Goal: Information Seeking & Learning: Learn about a topic

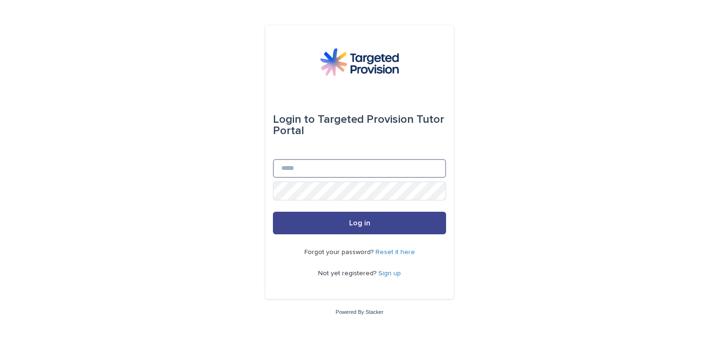
type input "**********"
click at [367, 223] on span "Log in" at bounding box center [359, 223] width 21 height 8
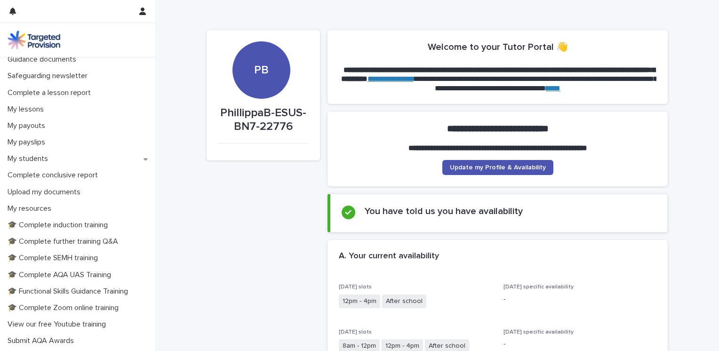
scroll to position [85, 0]
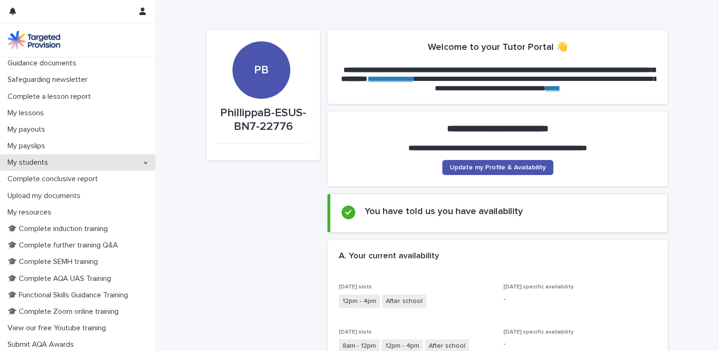
click at [144, 163] on icon at bounding box center [146, 163] width 4 height 2
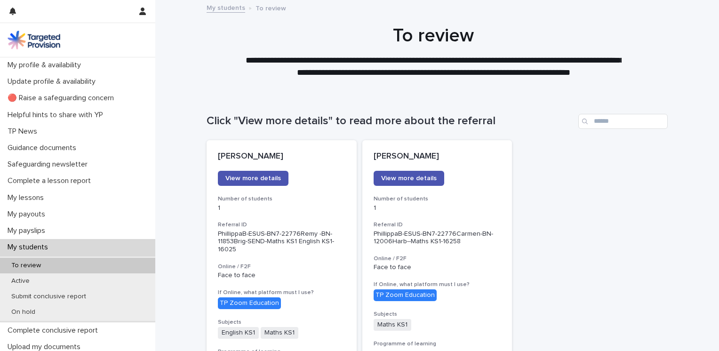
click at [28, 266] on p "To review" at bounding box center [26, 266] width 45 height 8
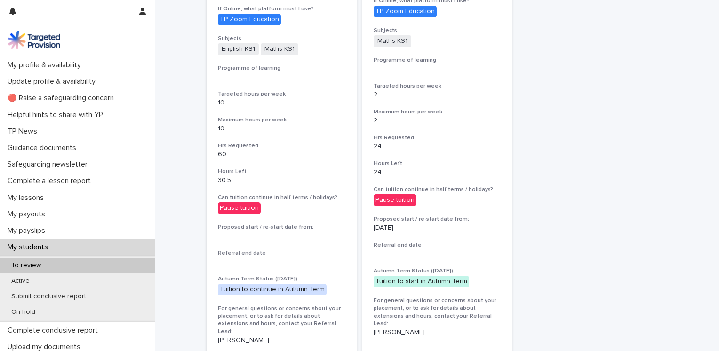
scroll to position [275, 0]
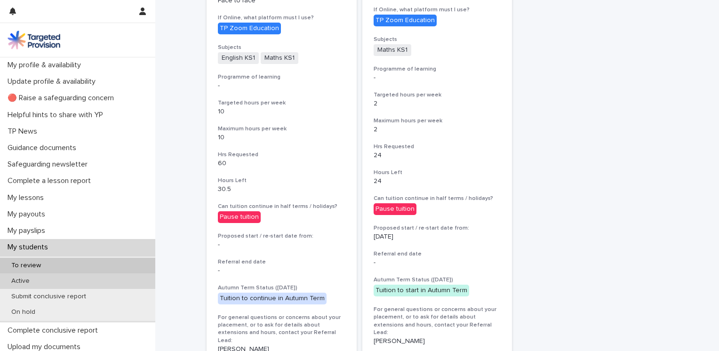
click at [20, 282] on p "Active" at bounding box center [20, 281] width 33 height 8
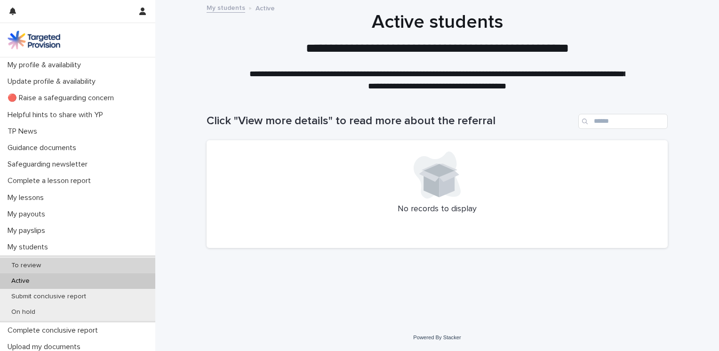
click at [27, 268] on p "To review" at bounding box center [26, 266] width 45 height 8
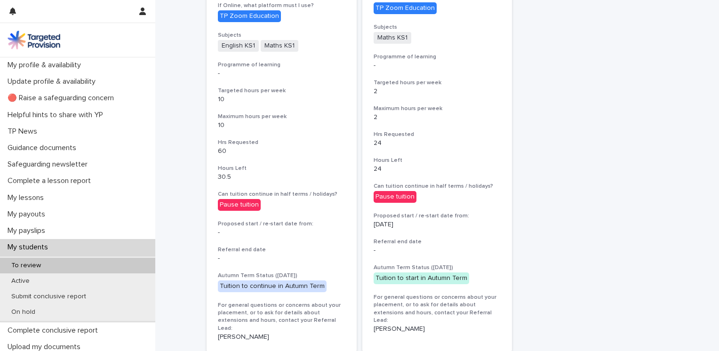
scroll to position [288, 0]
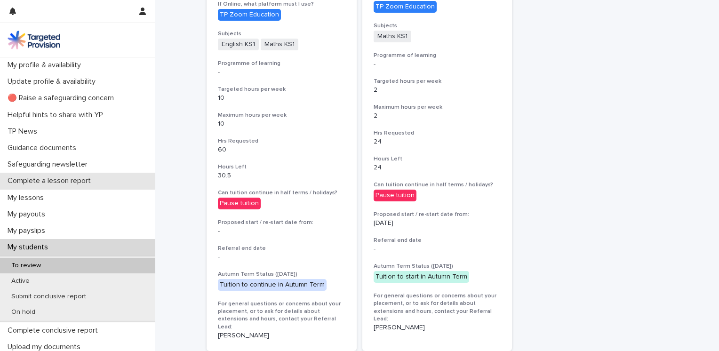
click at [46, 181] on p "Complete a lesson report" at bounding box center [51, 180] width 95 height 9
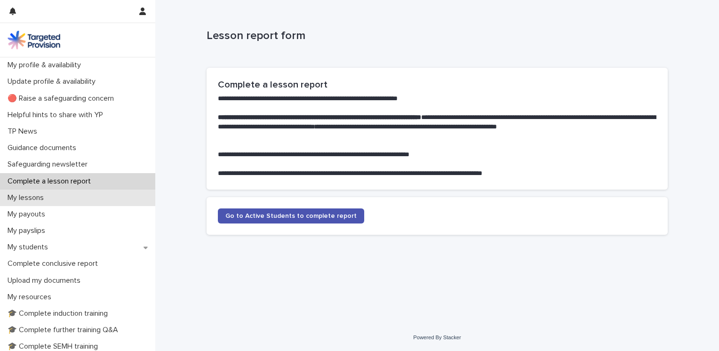
click at [39, 197] on p "My lessons" at bounding box center [28, 197] width 48 height 9
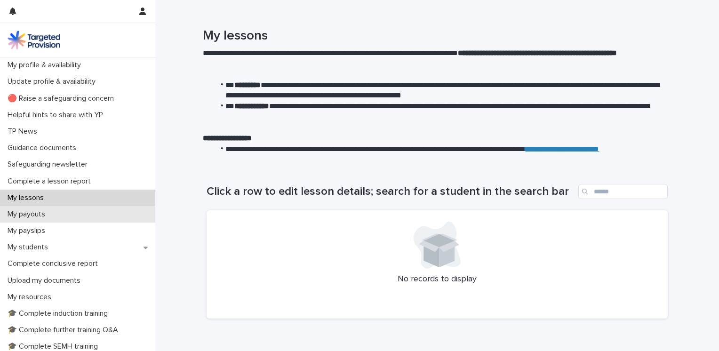
click at [38, 216] on p "My payouts" at bounding box center [28, 214] width 49 height 9
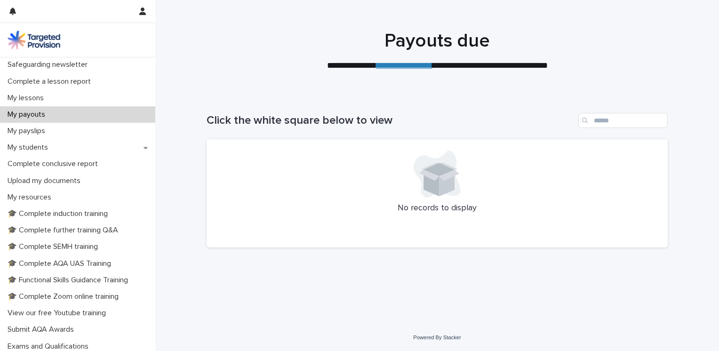
scroll to position [102, 0]
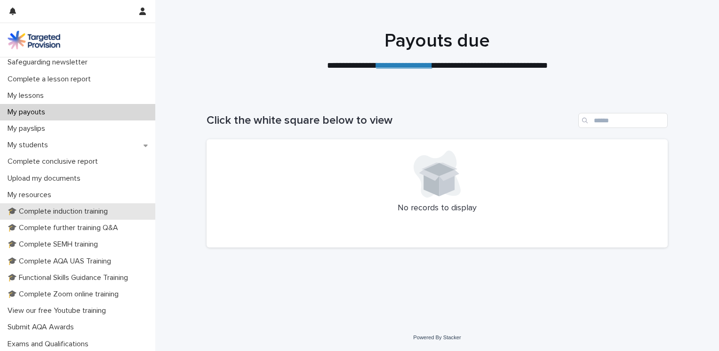
click at [92, 215] on p "🎓 Complete induction training" at bounding box center [60, 211] width 112 height 9
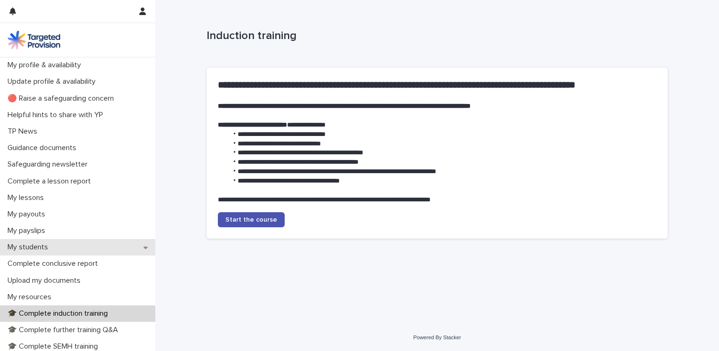
click at [144, 246] on icon at bounding box center [146, 247] width 4 height 7
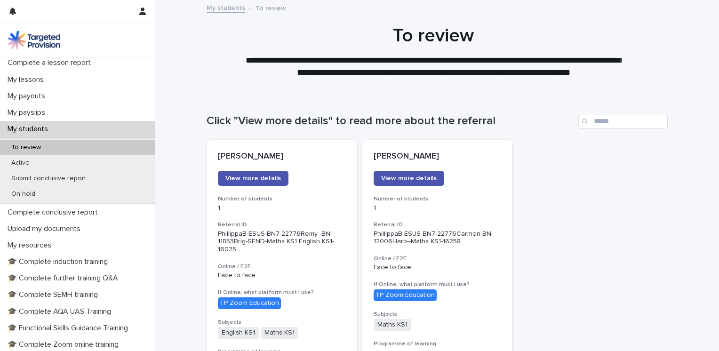
scroll to position [123, 0]
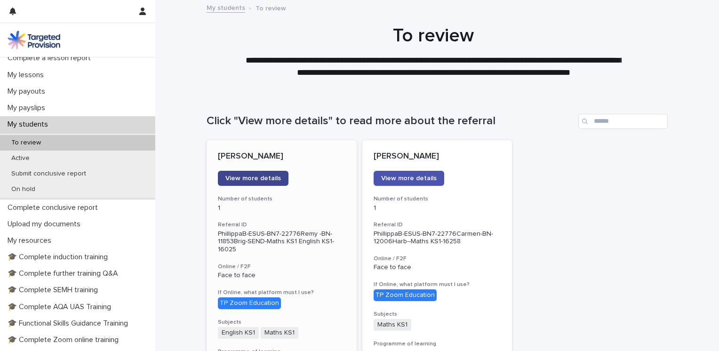
click at [253, 178] on span "View more details" at bounding box center [253, 178] width 56 height 7
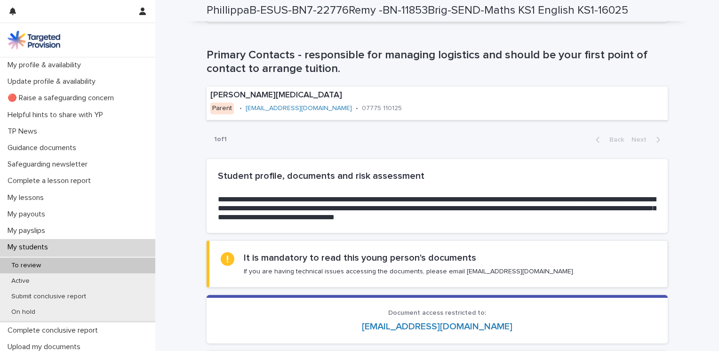
scroll to position [602, 0]
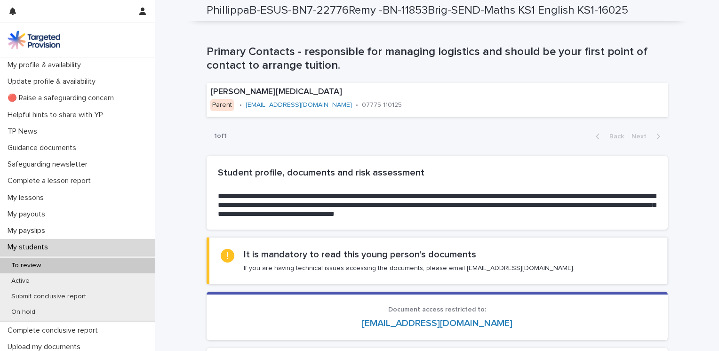
drag, startPoint x: 707, startPoint y: 116, endPoint x: 698, endPoint y: 147, distance: 32.2
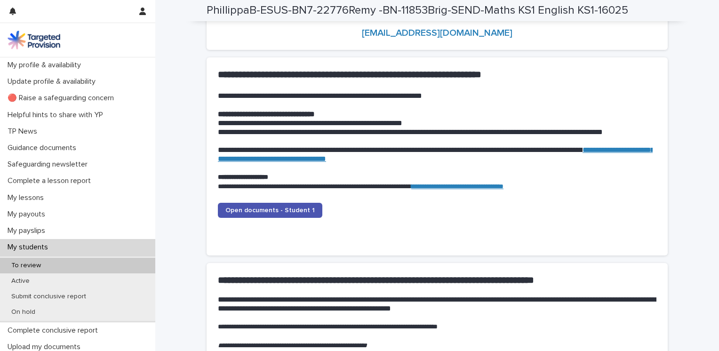
scroll to position [904, 0]
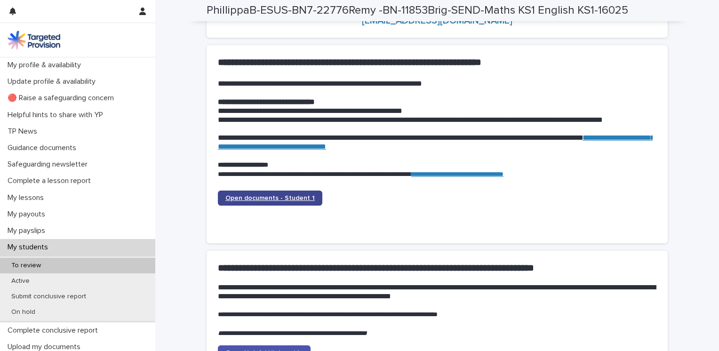
click at [266, 199] on span "Open documents - Student 1" at bounding box center [269, 198] width 89 height 7
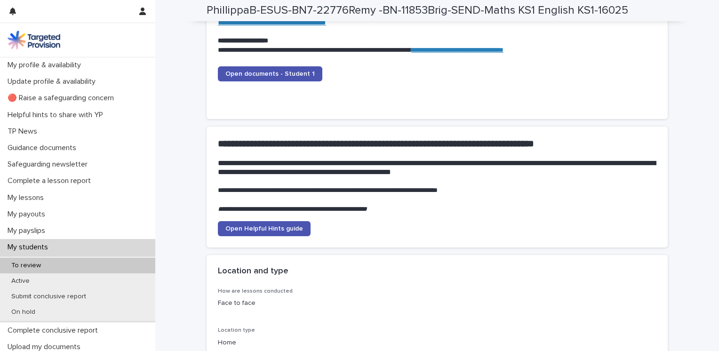
scroll to position [1038, 0]
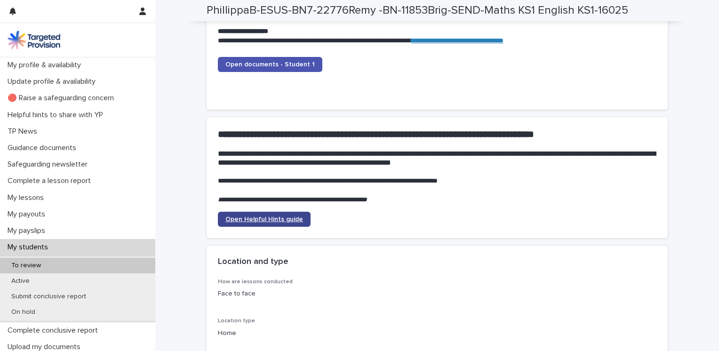
click at [265, 220] on span "Open Helpful Hints guide" at bounding box center [264, 219] width 78 height 7
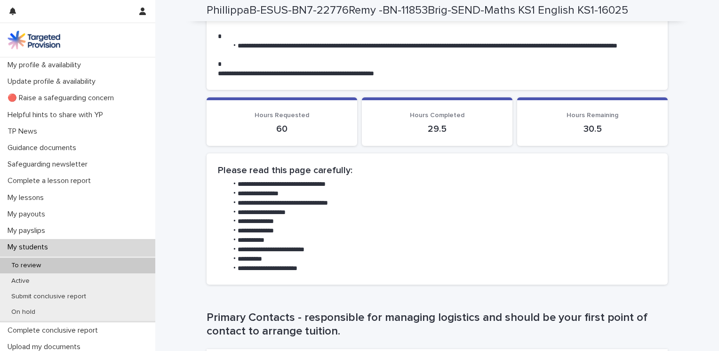
scroll to position [0, 0]
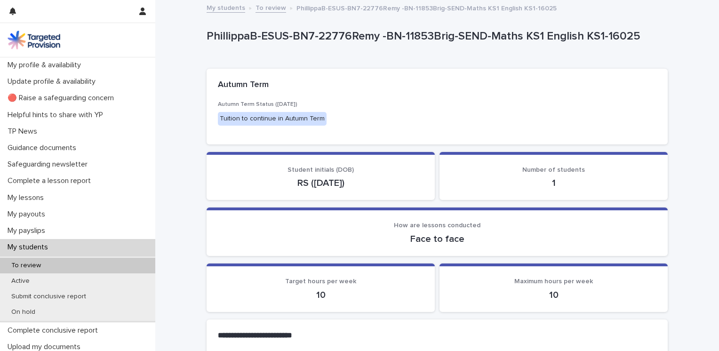
click at [255, 8] on link "To review" at bounding box center [270, 7] width 31 height 11
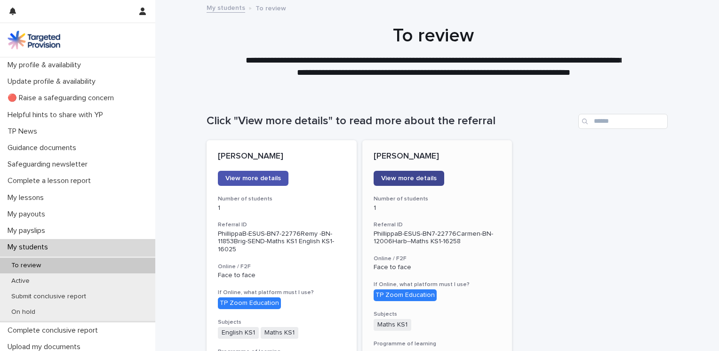
click at [407, 174] on link "View more details" at bounding box center [409, 178] width 71 height 15
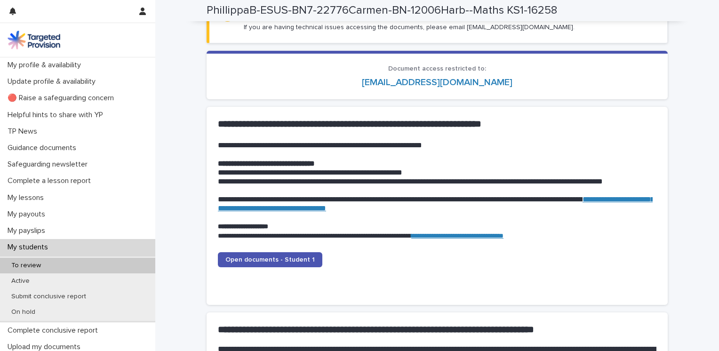
scroll to position [864, 0]
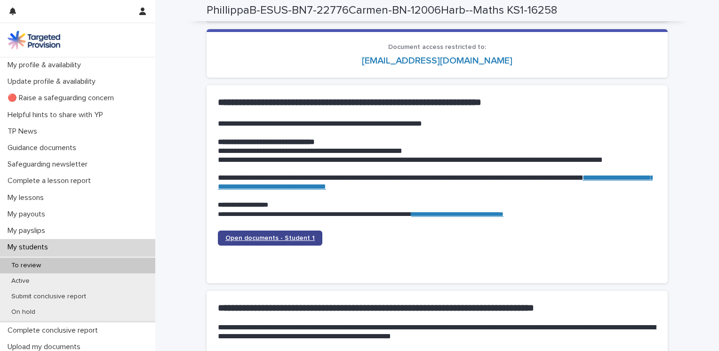
click at [277, 235] on span "Open documents - Student 1" at bounding box center [269, 238] width 89 height 7
click at [267, 236] on span "Open documents - Student 1" at bounding box center [269, 238] width 89 height 7
click at [40, 248] on p "My students" at bounding box center [30, 247] width 52 height 9
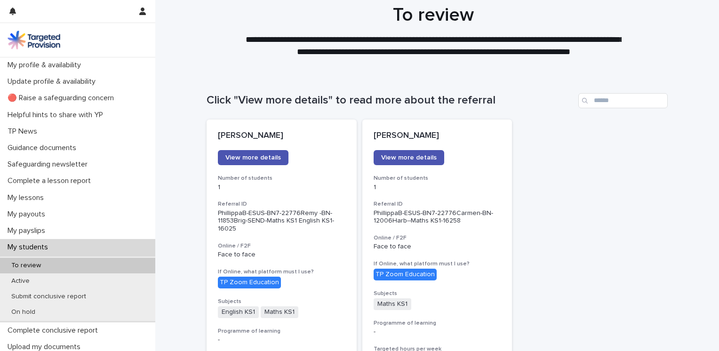
scroll to position [25, 0]
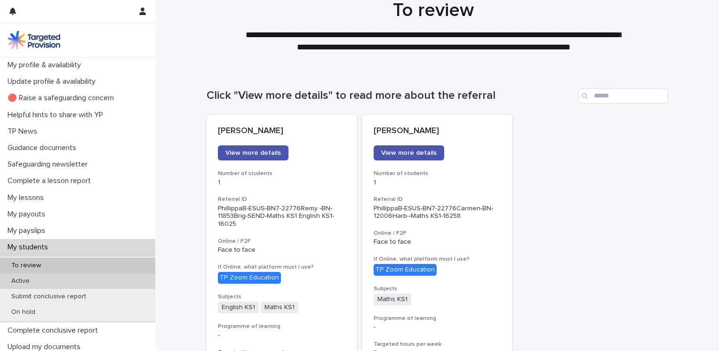
click at [21, 280] on p "Active" at bounding box center [20, 281] width 33 height 8
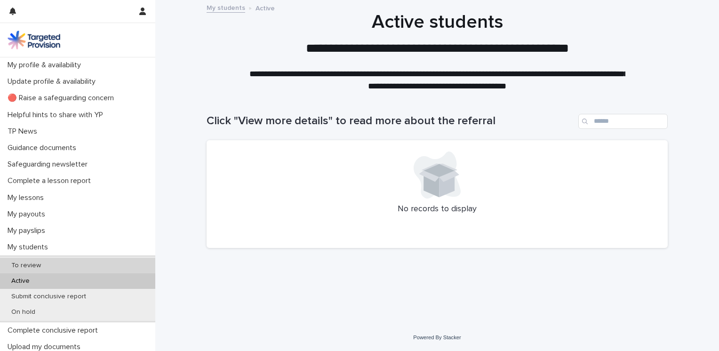
click at [21, 268] on p "To review" at bounding box center [26, 266] width 45 height 8
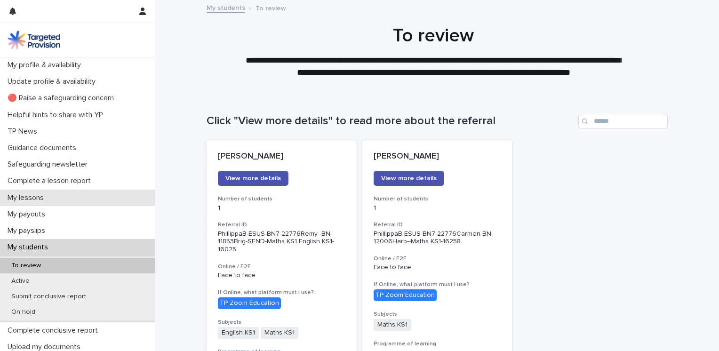
click at [30, 197] on p "My lessons" at bounding box center [28, 197] width 48 height 9
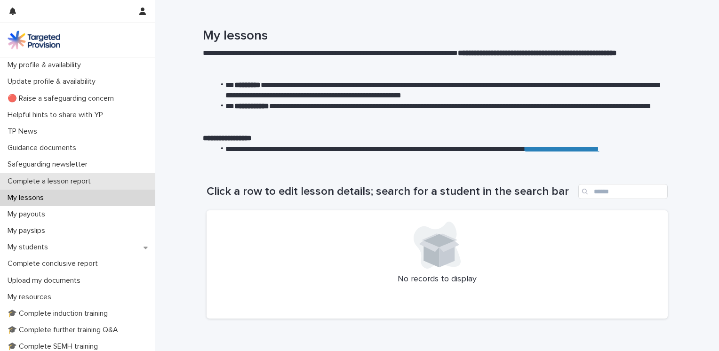
click at [62, 183] on p "Complete a lesson report" at bounding box center [51, 181] width 95 height 9
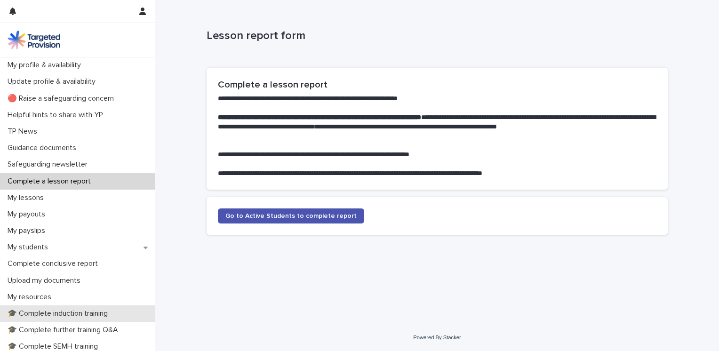
click at [102, 312] on p "🎓 Complete induction training" at bounding box center [60, 313] width 112 height 9
